Goal: Information Seeking & Learning: Learn about a topic

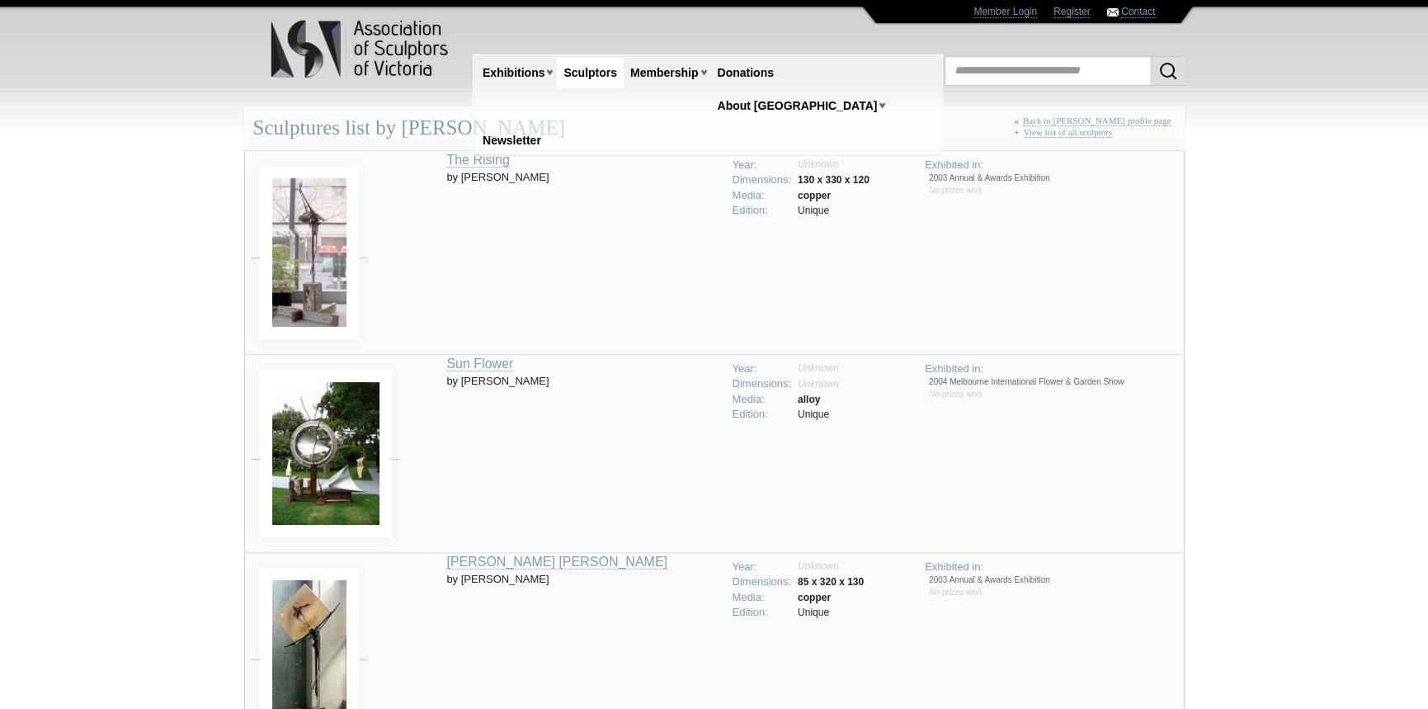
scroll to position [17, 0]
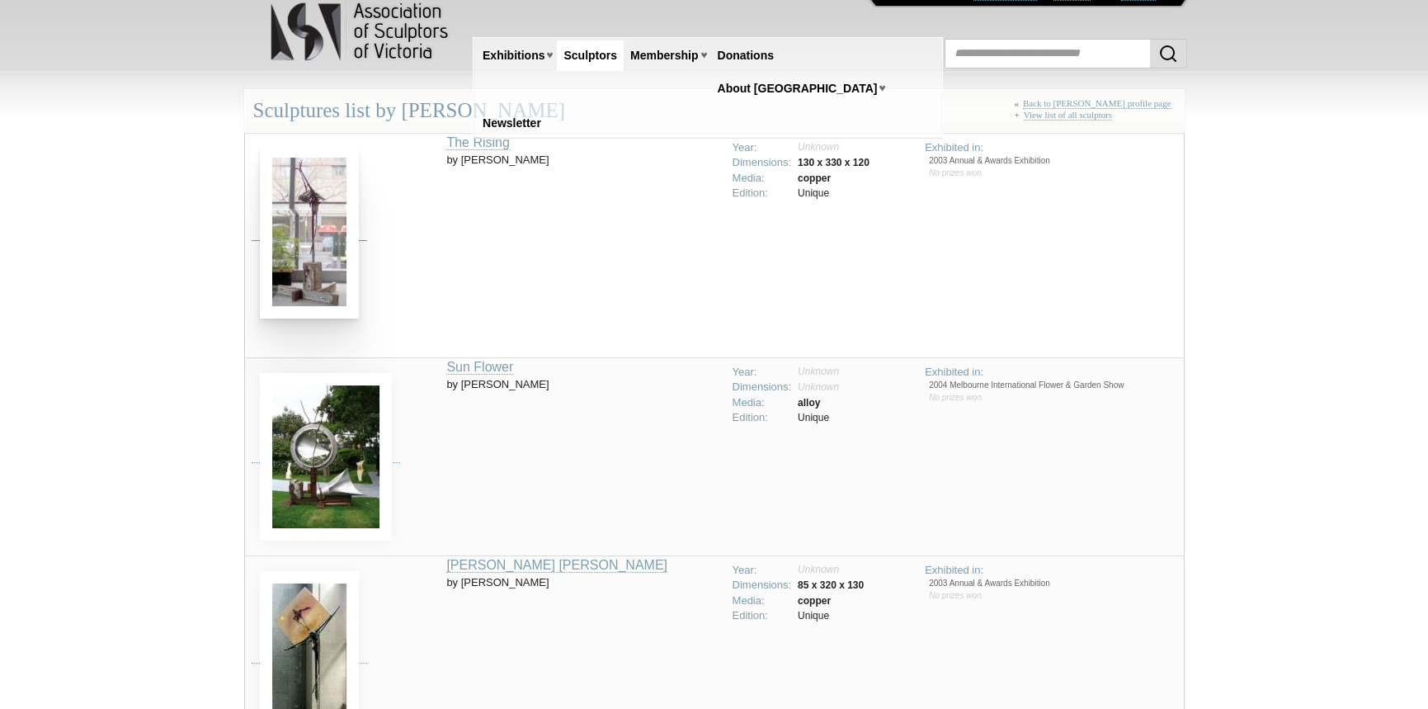
click at [331, 222] on img at bounding box center [309, 231] width 99 height 173
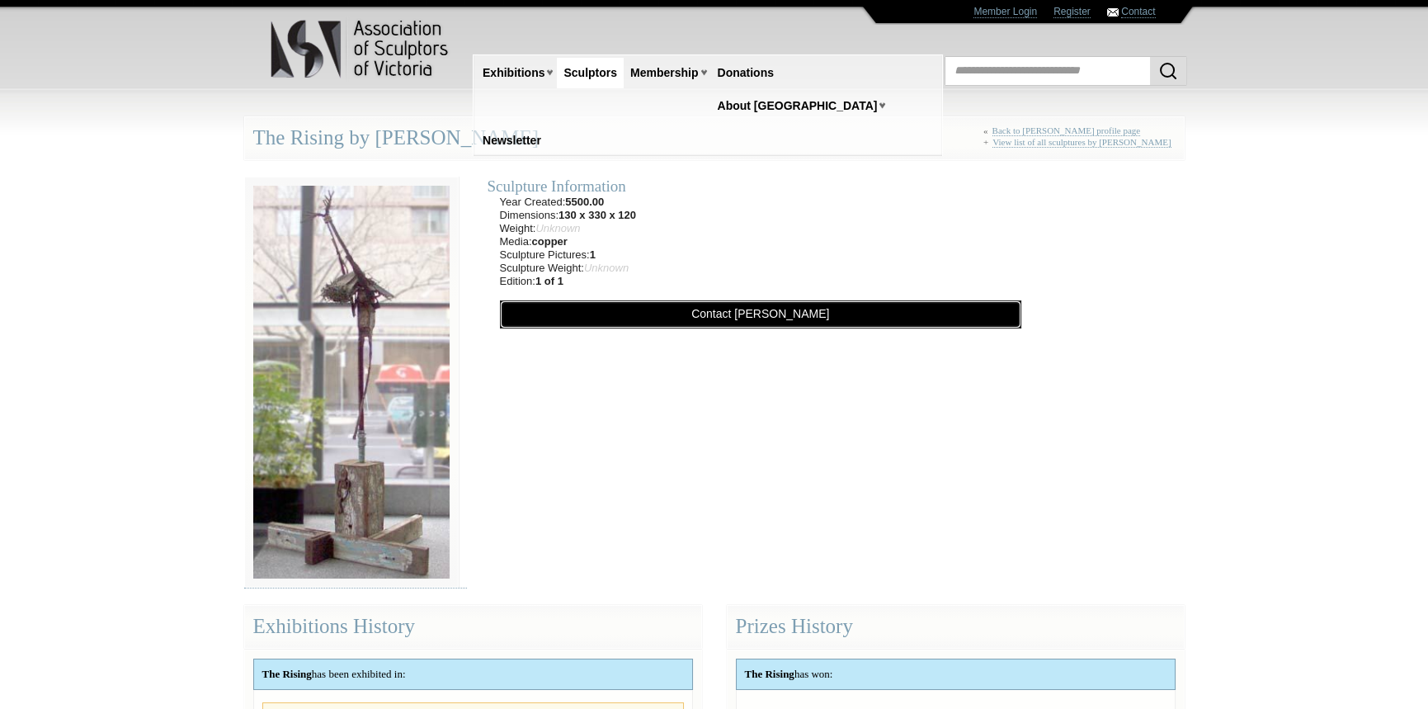
click at [750, 308] on link "Contact Kim Kennedy" at bounding box center [760, 314] width 521 height 28
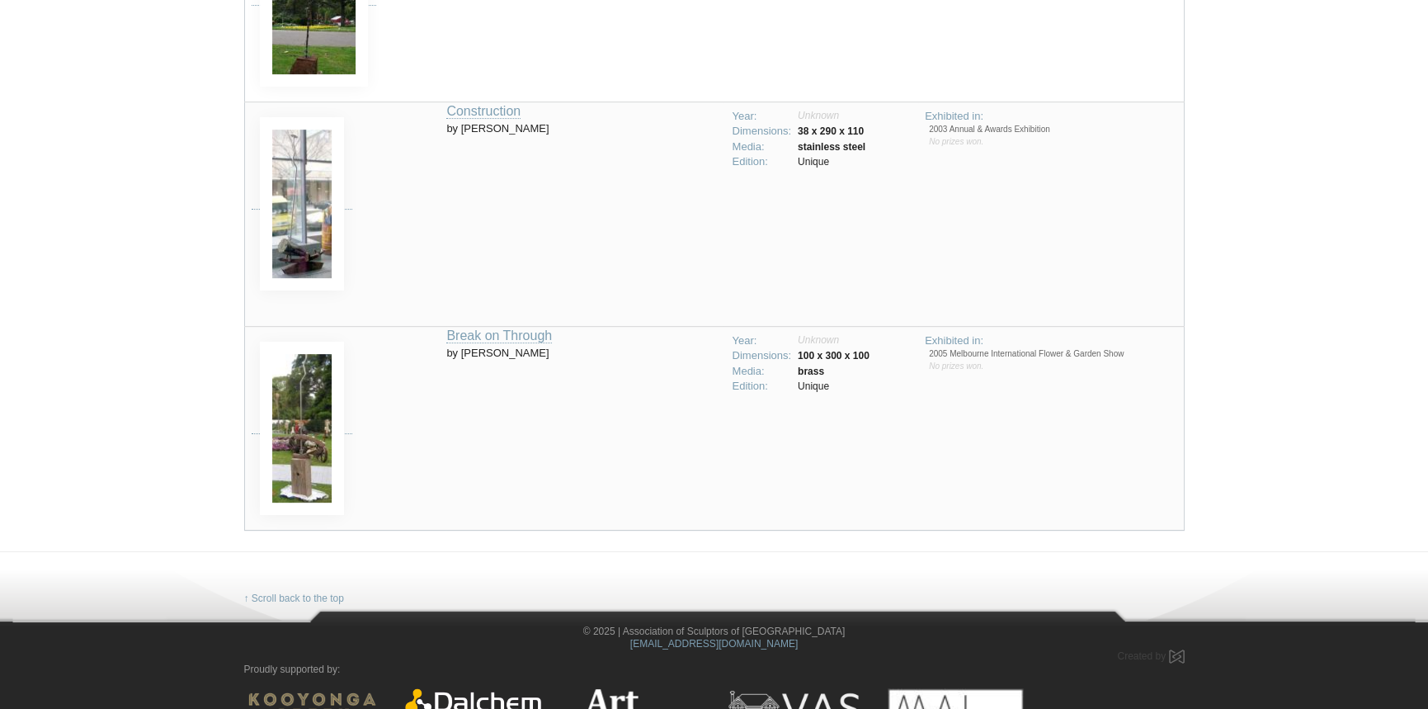
scroll to position [1090, 0]
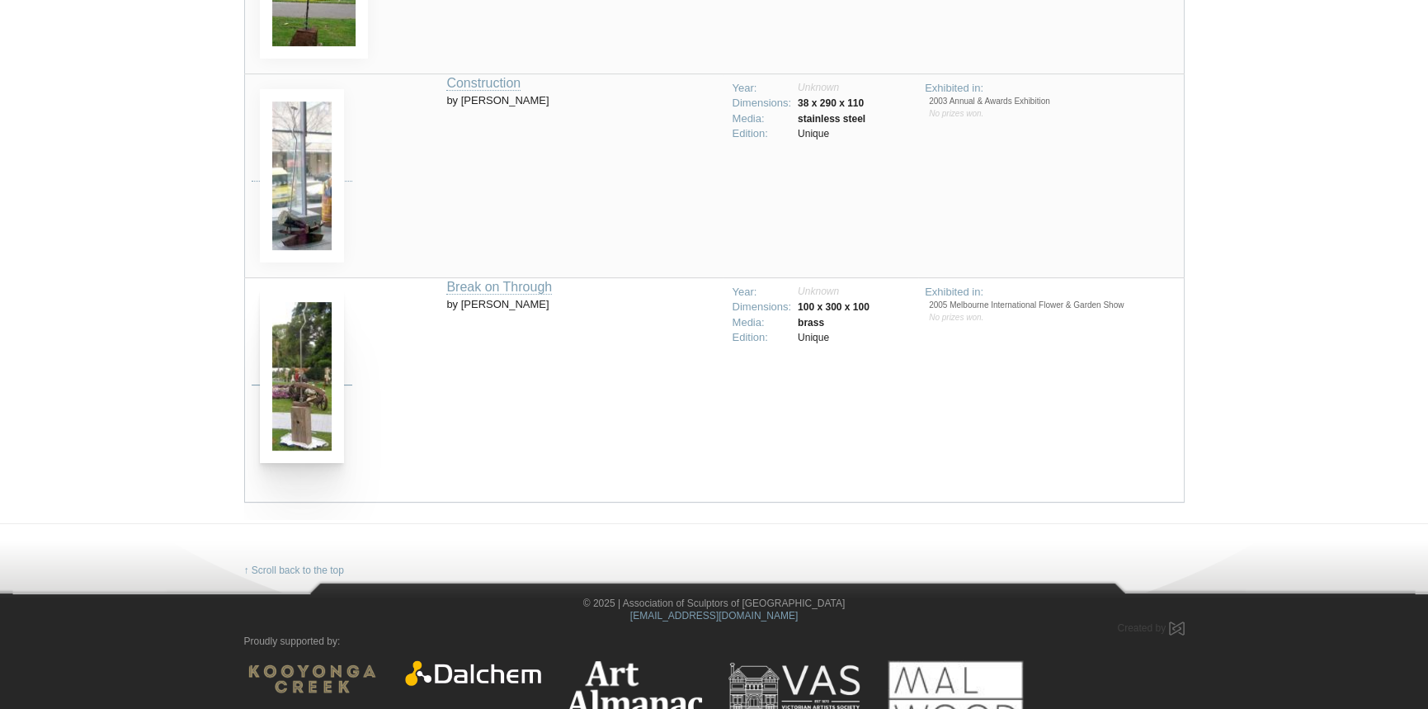
click at [297, 376] on img at bounding box center [302, 376] width 84 height 173
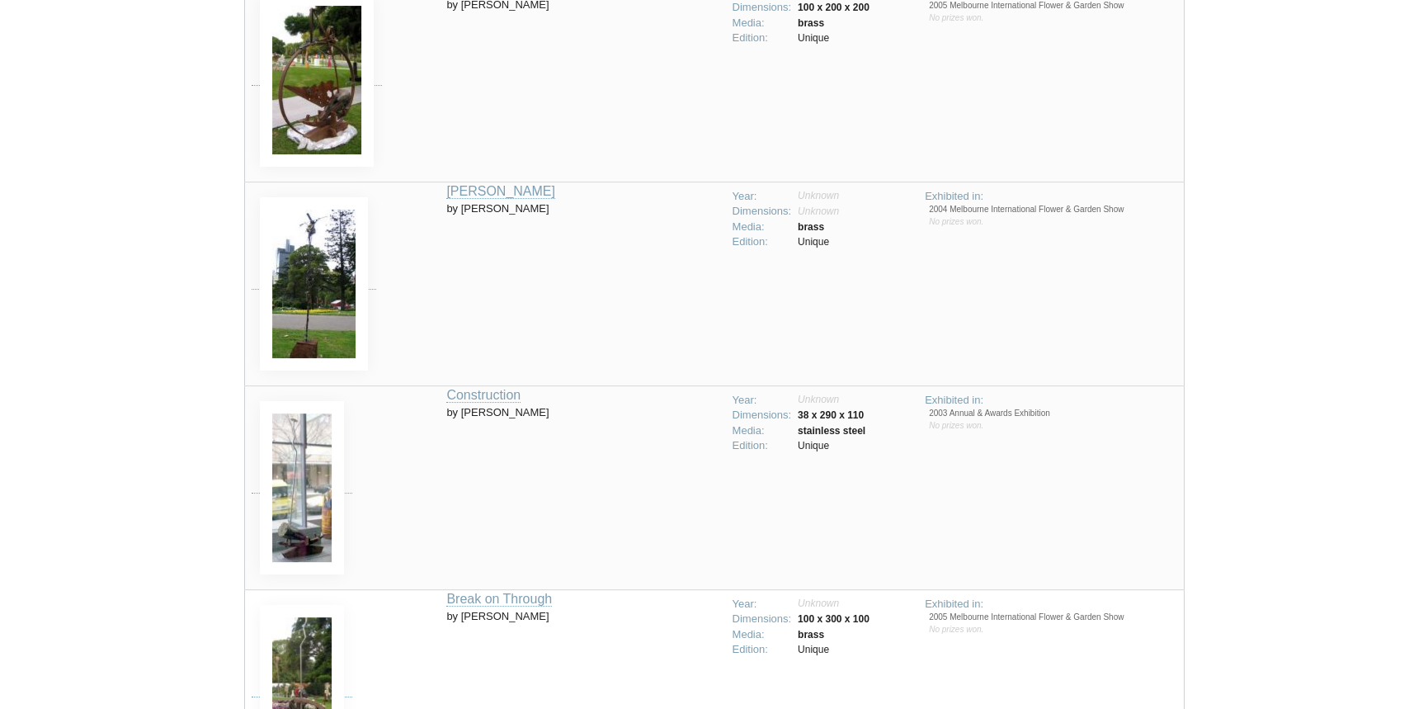
scroll to position [759, 0]
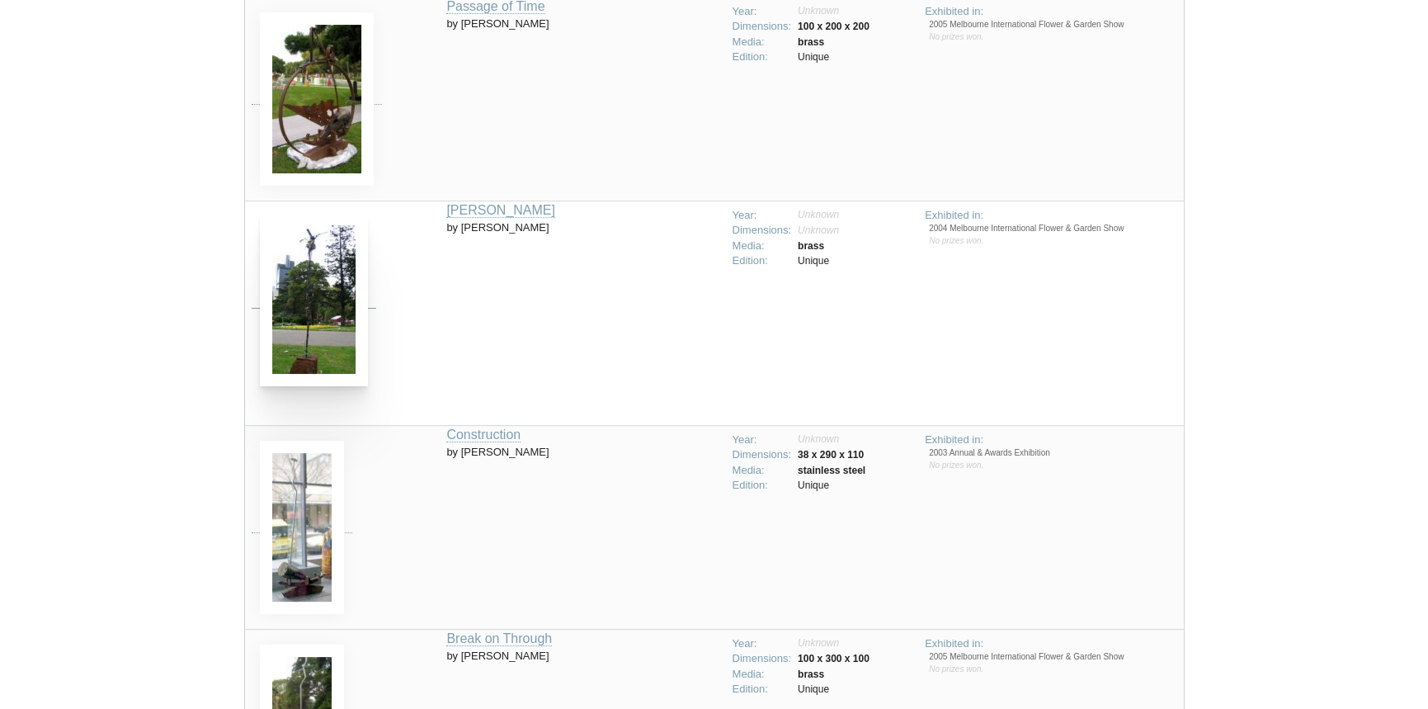
click at [314, 300] on img at bounding box center [314, 299] width 108 height 173
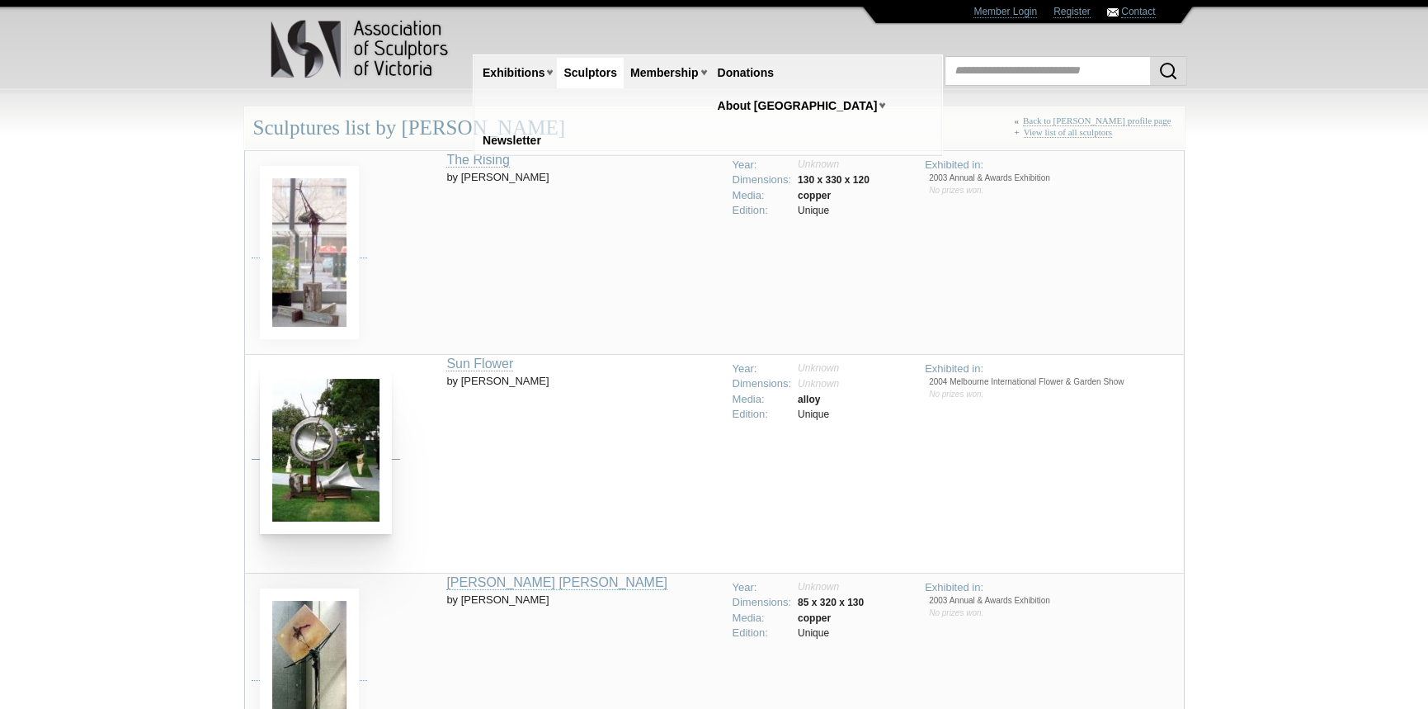
click at [298, 446] on img at bounding box center [326, 449] width 132 height 167
